Goal: Use online tool/utility: Utilize a website feature to perform a specific function

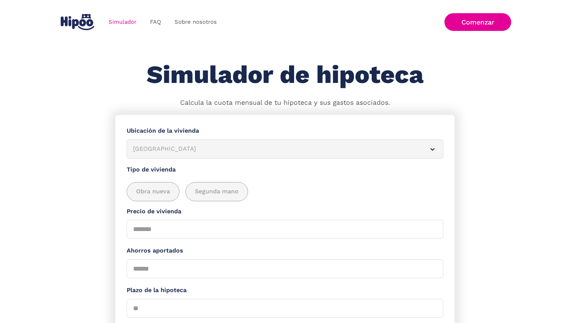
click at [260, 151] on div "Albacete" at bounding box center [276, 148] width 286 height 9
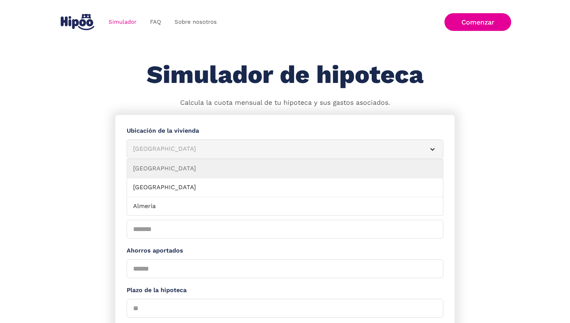
click at [260, 151] on div "Albacete" at bounding box center [276, 148] width 286 height 9
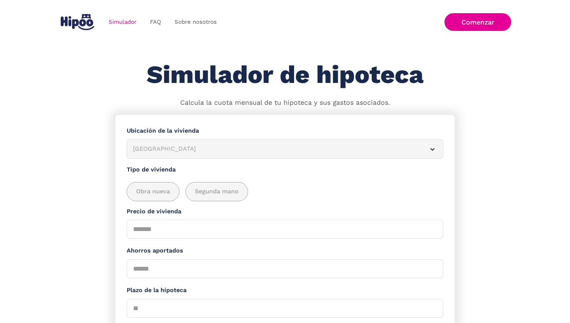
click at [260, 151] on div "Albacete" at bounding box center [276, 148] width 286 height 9
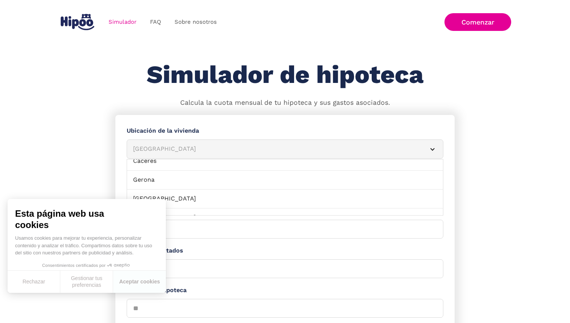
scroll to position [265, 0]
click at [149, 287] on button "Aceptar cookies" at bounding box center [139, 282] width 53 height 22
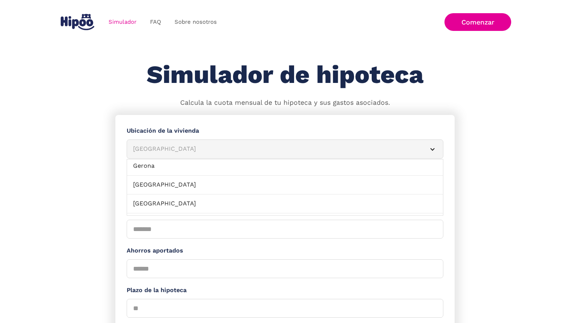
scroll to position [0, 0]
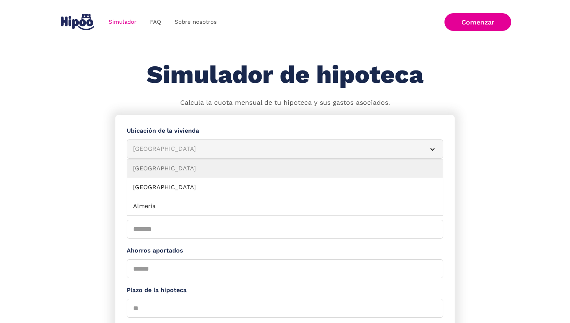
click at [177, 148] on div "Albacete" at bounding box center [276, 148] width 286 height 9
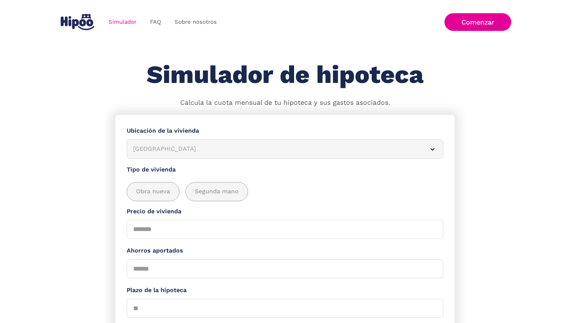
click at [177, 148] on div "Albacete" at bounding box center [276, 148] width 286 height 9
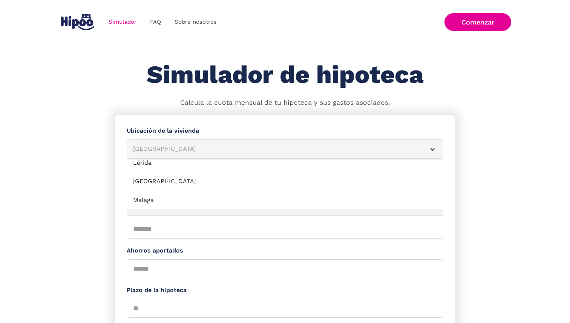
scroll to position [512, 0]
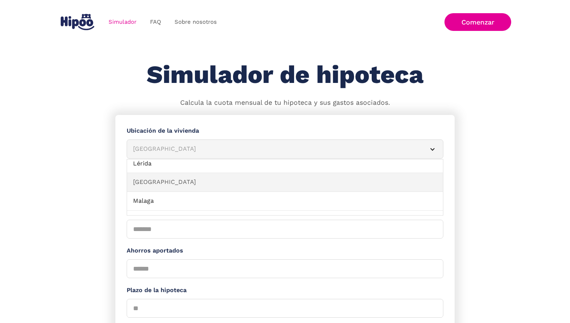
click at [173, 178] on link "Madrid" at bounding box center [285, 182] width 316 height 19
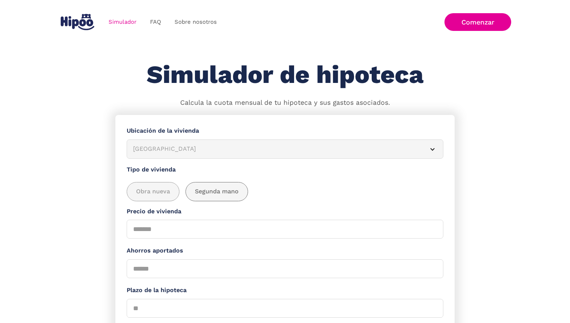
click at [238, 196] on div "add_description_here" at bounding box center [217, 192] width 62 height 18
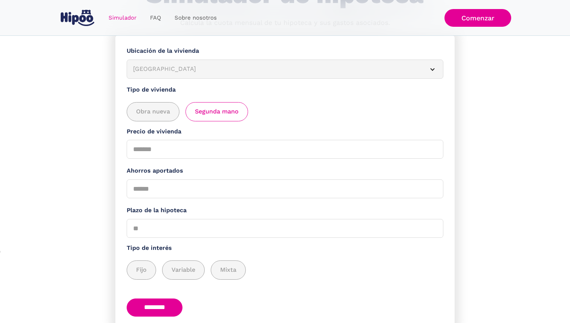
scroll to position [86, 0]
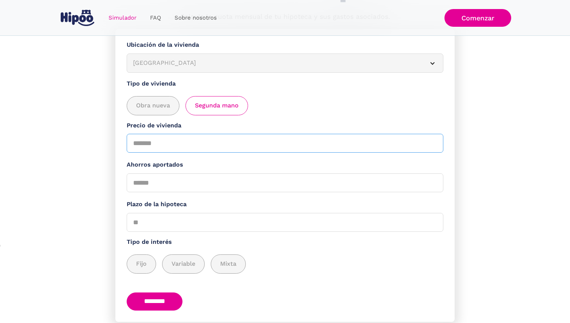
click at [173, 141] on input "Precio de vivienda" at bounding box center [285, 143] width 317 height 19
type input "*****"
click at [165, 186] on input "Ahorros aportados" at bounding box center [285, 182] width 317 height 19
type input "*****"
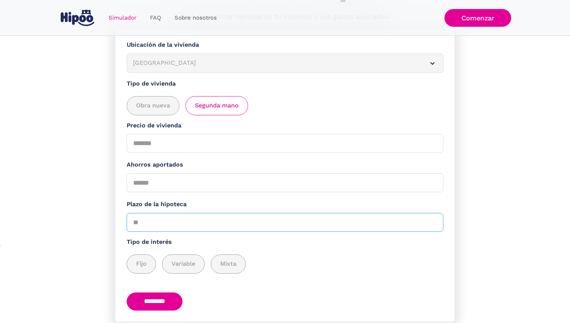
click at [151, 231] on input "Plazo de la hipoteca" at bounding box center [285, 222] width 317 height 19
type input "**"
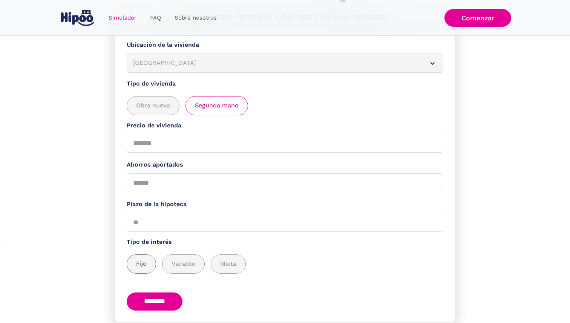
click at [144, 266] on span "Fijo" at bounding box center [141, 263] width 11 height 9
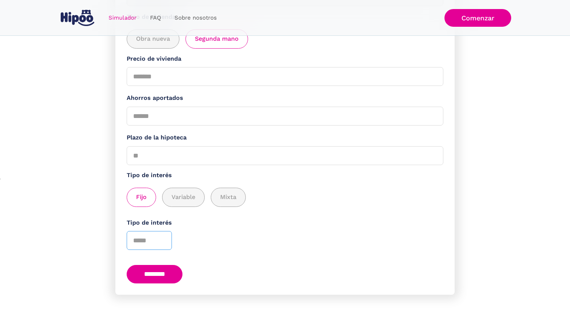
click at [144, 239] on input "Tipo de interés" at bounding box center [149, 240] width 45 height 19
click at [158, 242] on input "Tipo de interés" at bounding box center [149, 240] width 45 height 19
click at [217, 245] on div "Tipo de interés" at bounding box center [285, 234] width 317 height 32
